Goal: Transaction & Acquisition: Purchase product/service

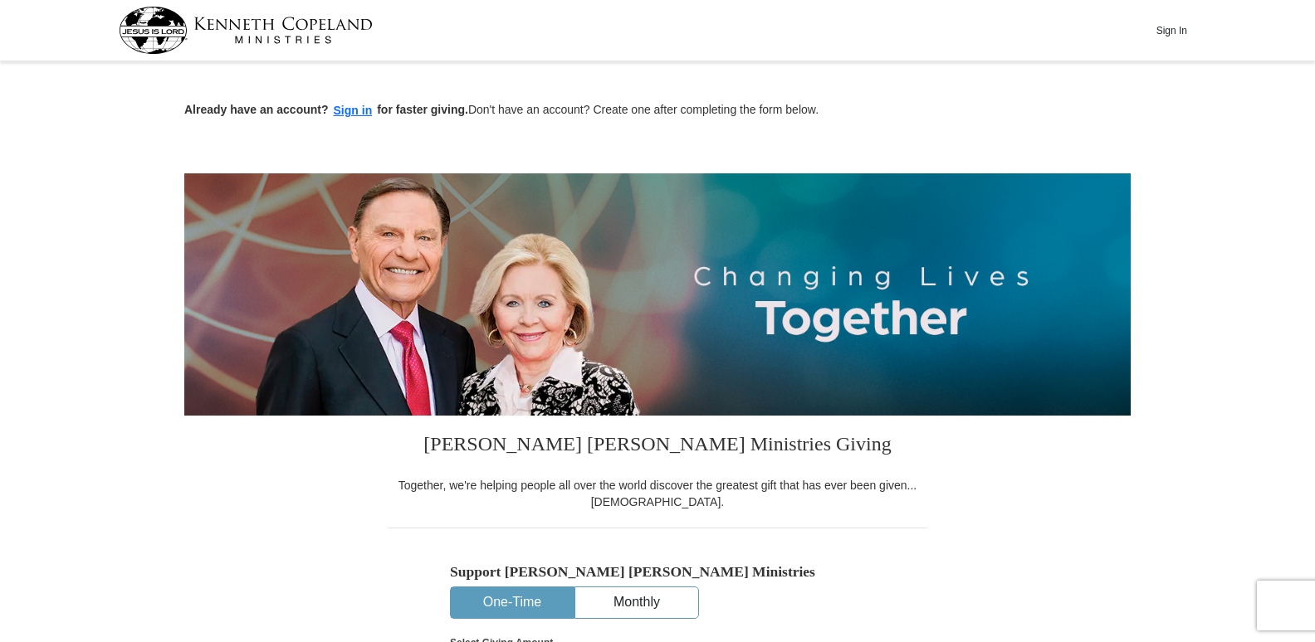
scroll to position [166, 0]
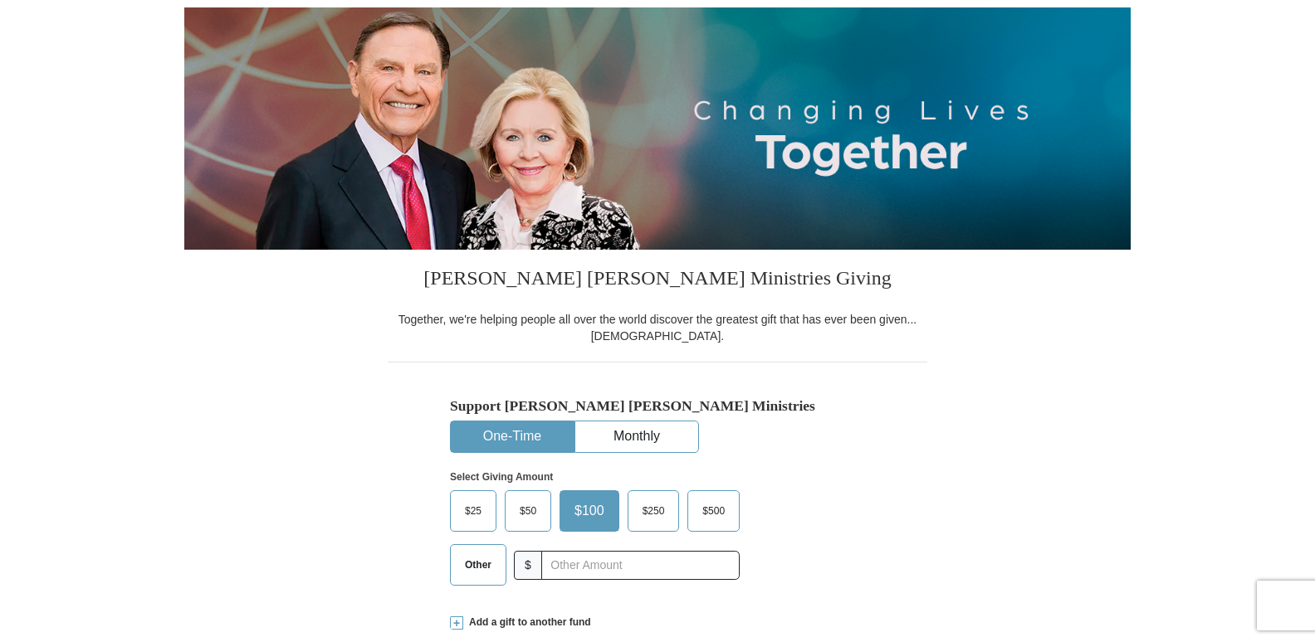
click at [510, 426] on button "One-Time" at bounding box center [512, 437] width 123 height 31
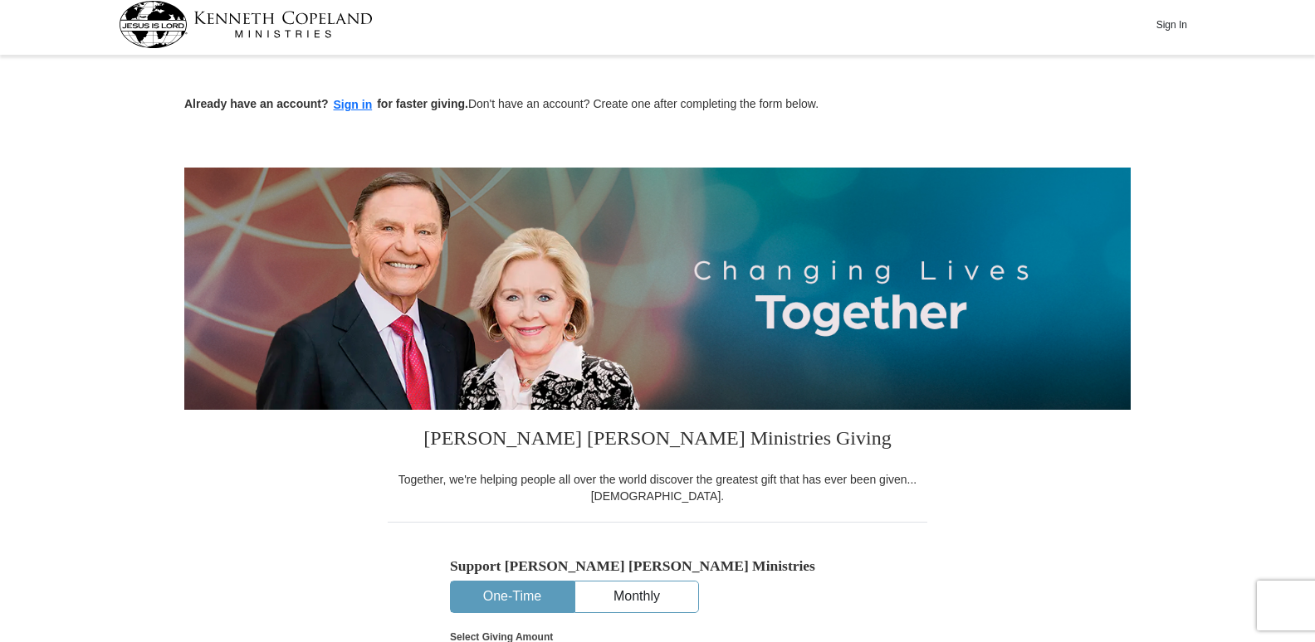
scroll to position [0, 0]
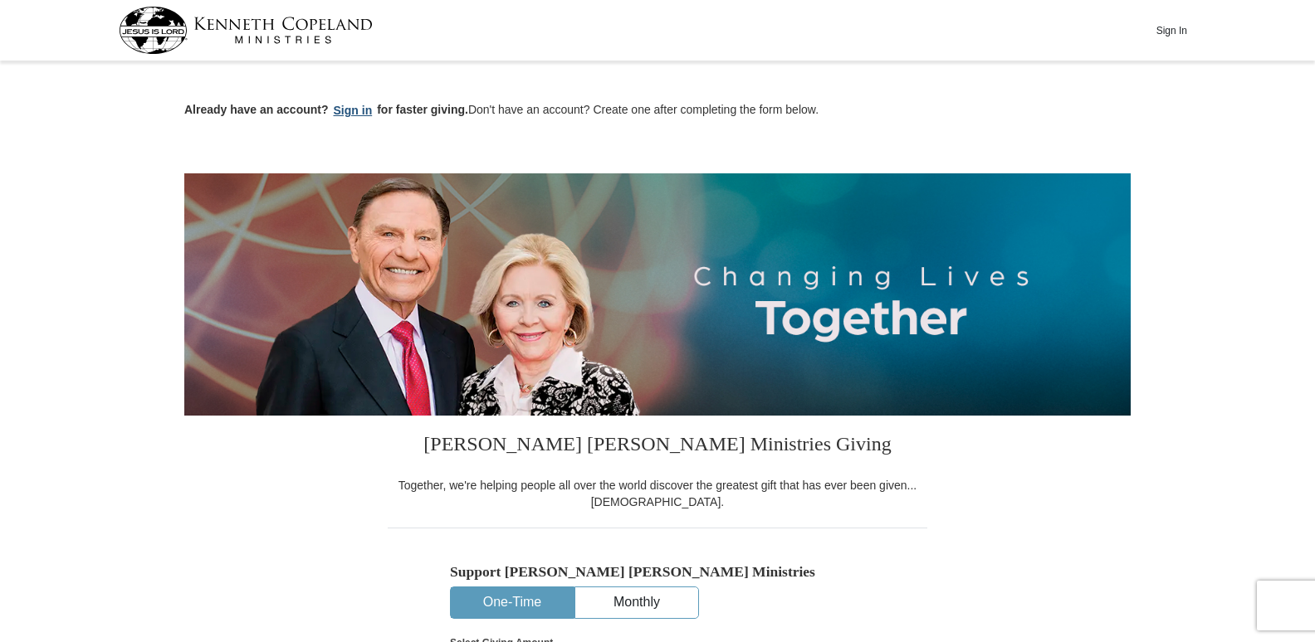
click at [344, 109] on button "Sign in" at bounding box center [353, 110] width 49 height 19
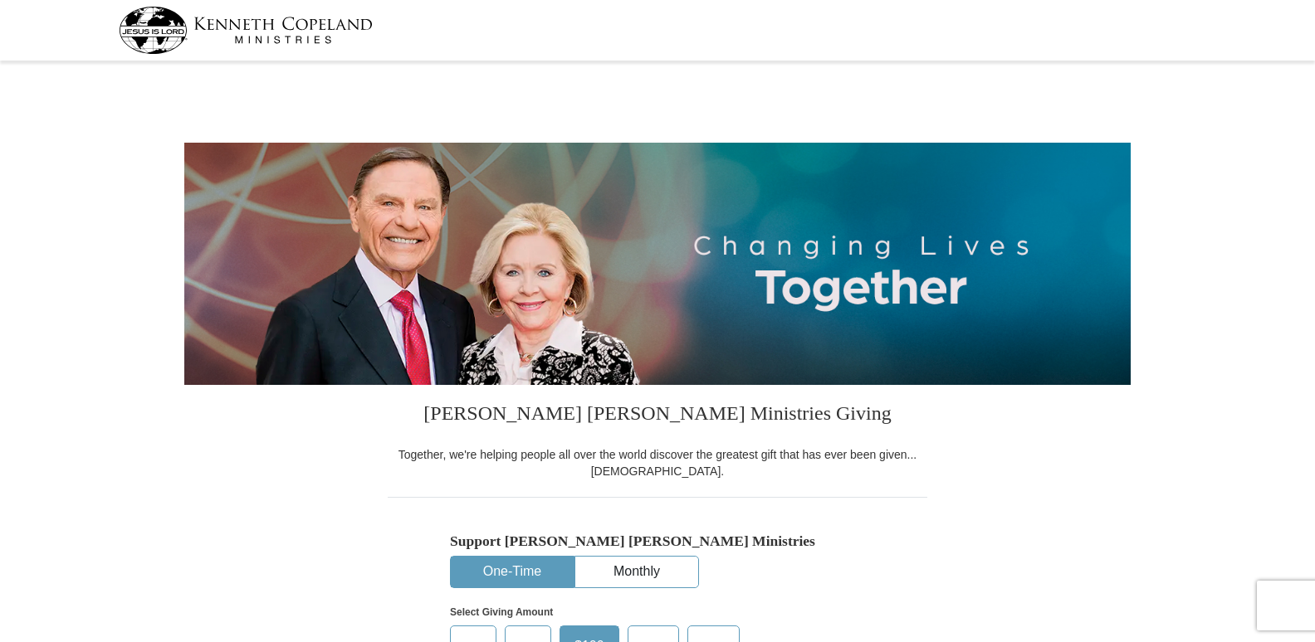
select select "TN"
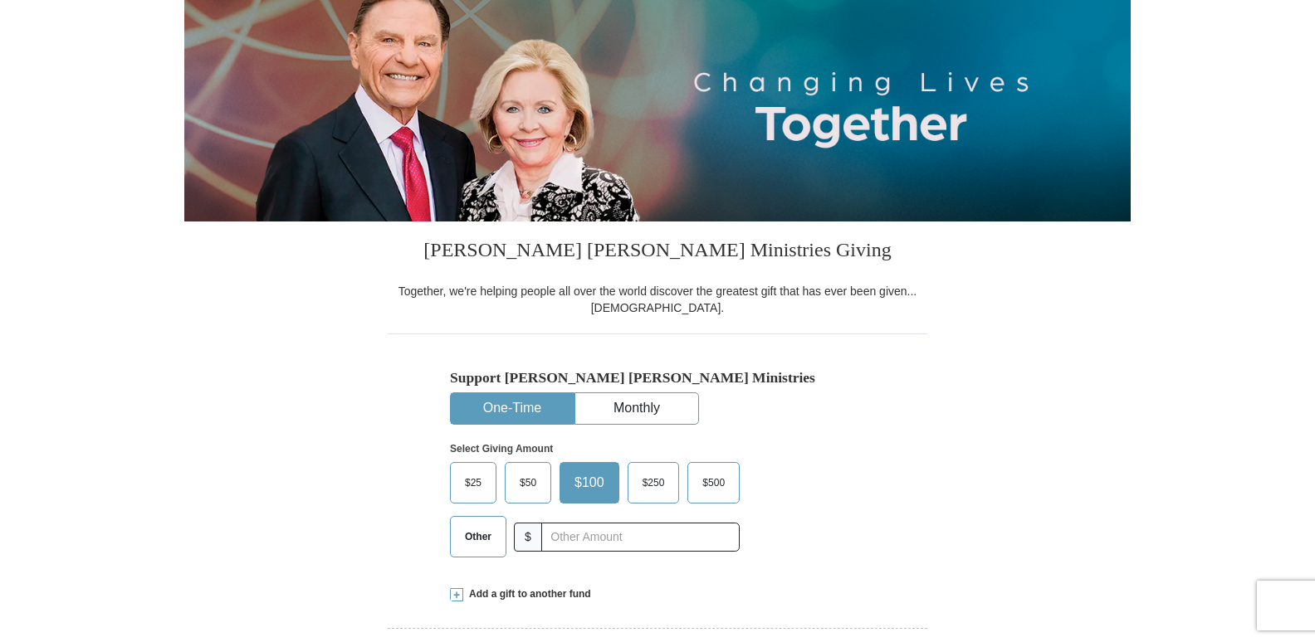
scroll to position [166, 0]
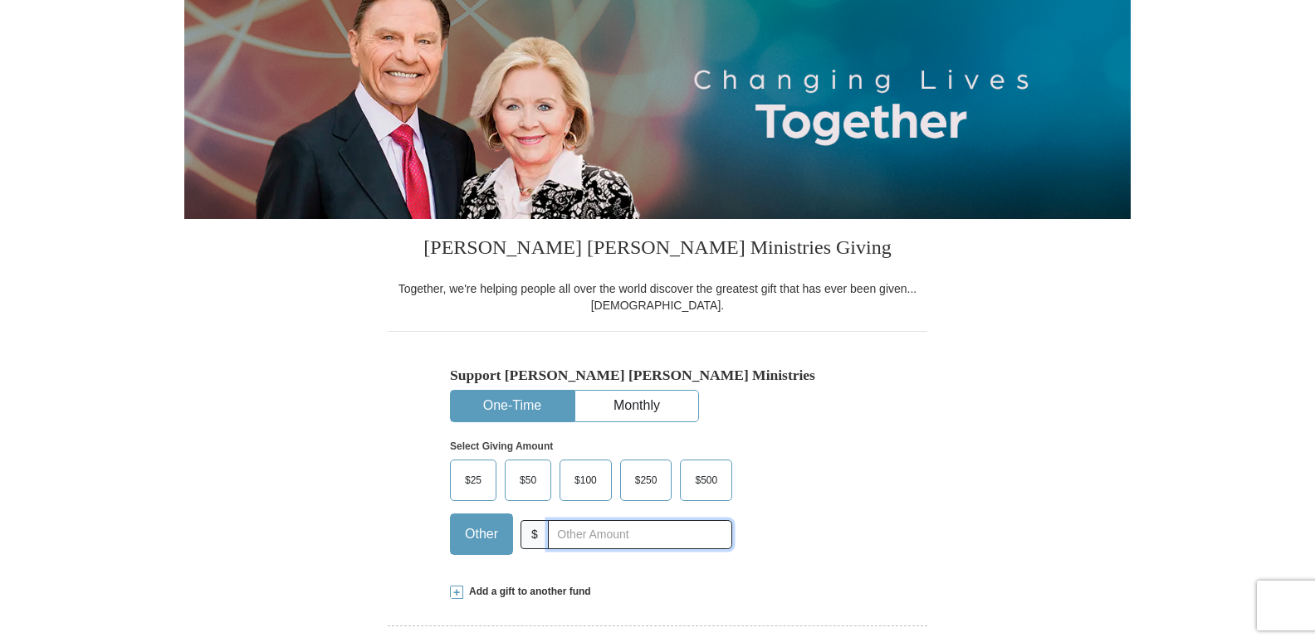
click at [566, 532] on input "text" at bounding box center [640, 534] width 184 height 29
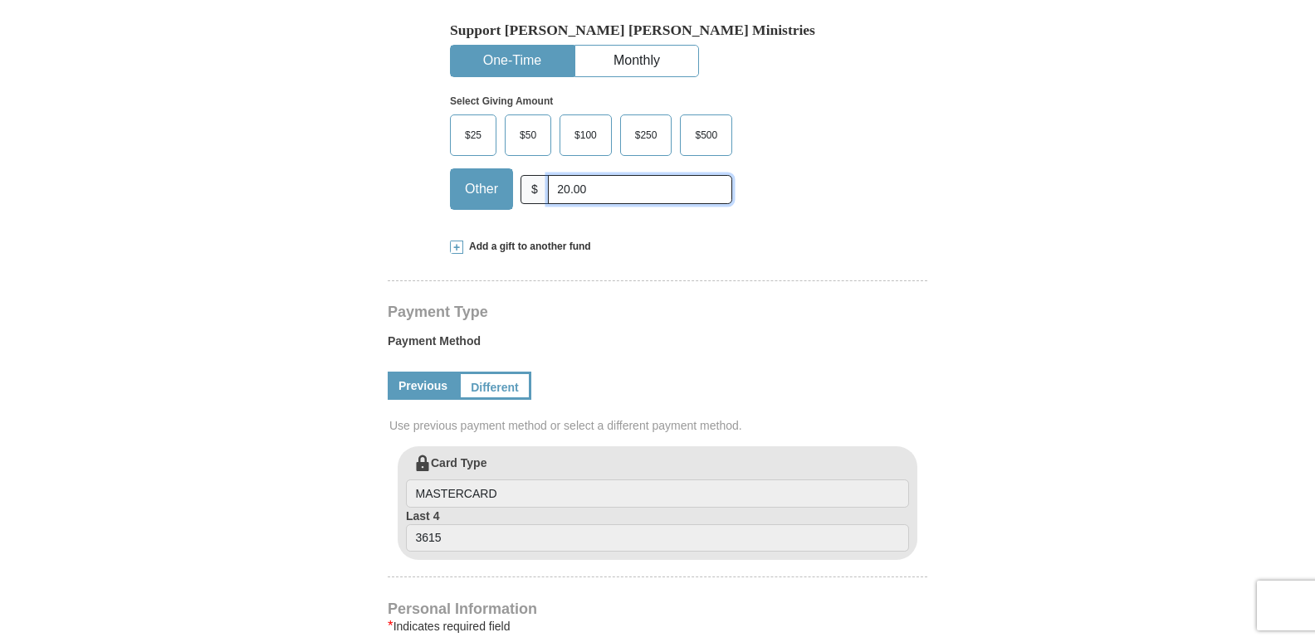
scroll to position [523, 0]
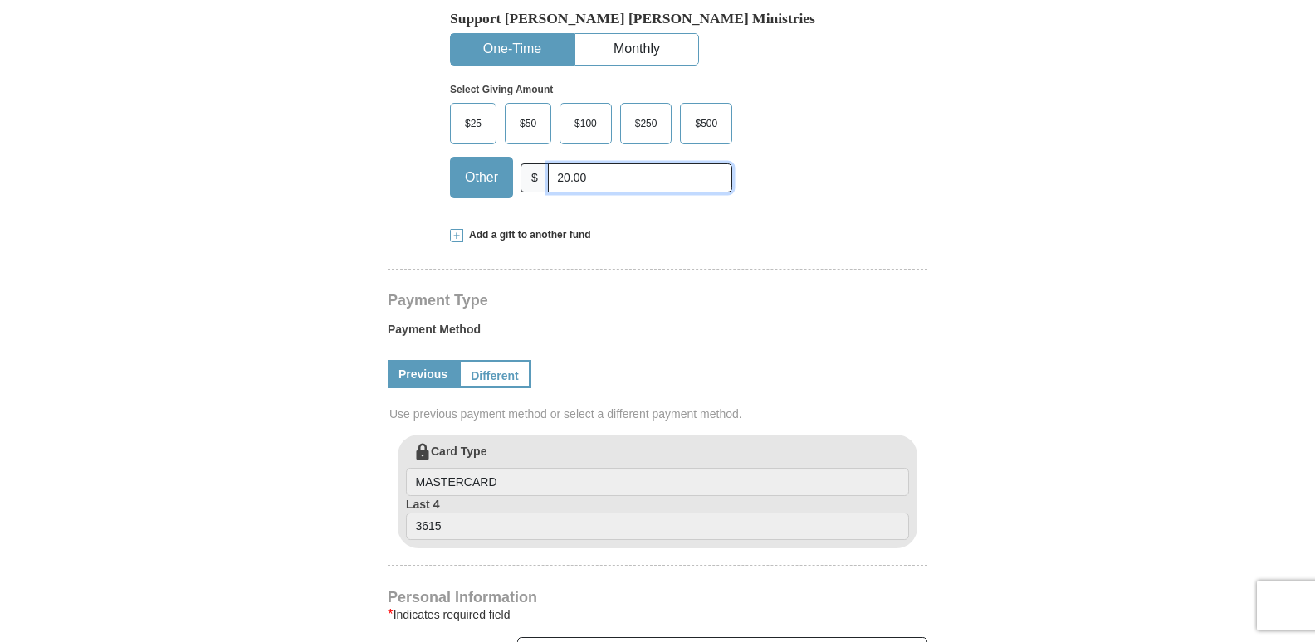
type input "20.00"
click at [547, 230] on span "Add a gift to another fund" at bounding box center [527, 235] width 128 height 14
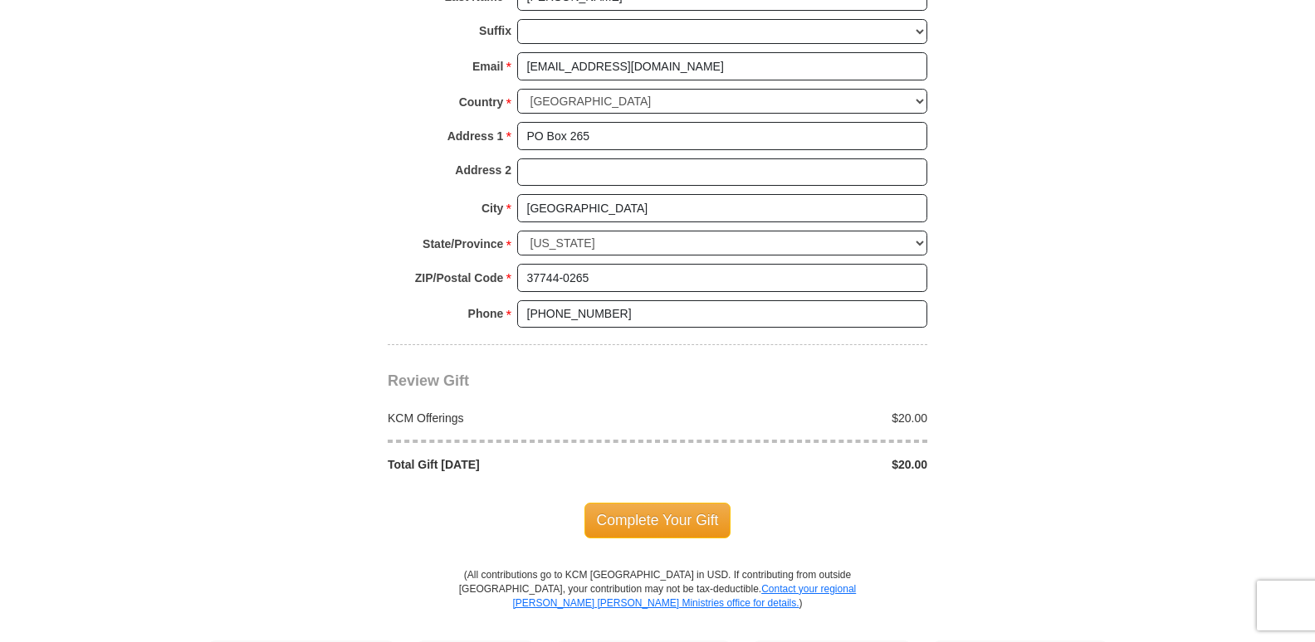
scroll to position [1494, 0]
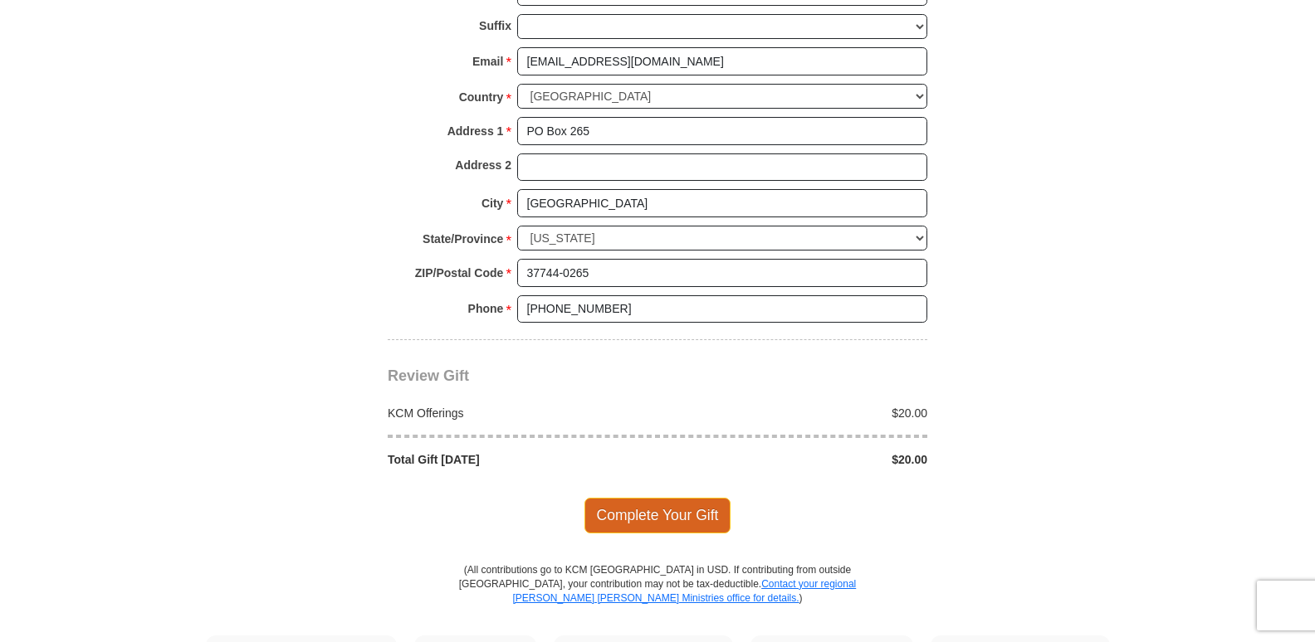
click at [643, 498] on span "Complete Your Gift" at bounding box center [657, 515] width 147 height 35
